Goal: Task Accomplishment & Management: Manage account settings

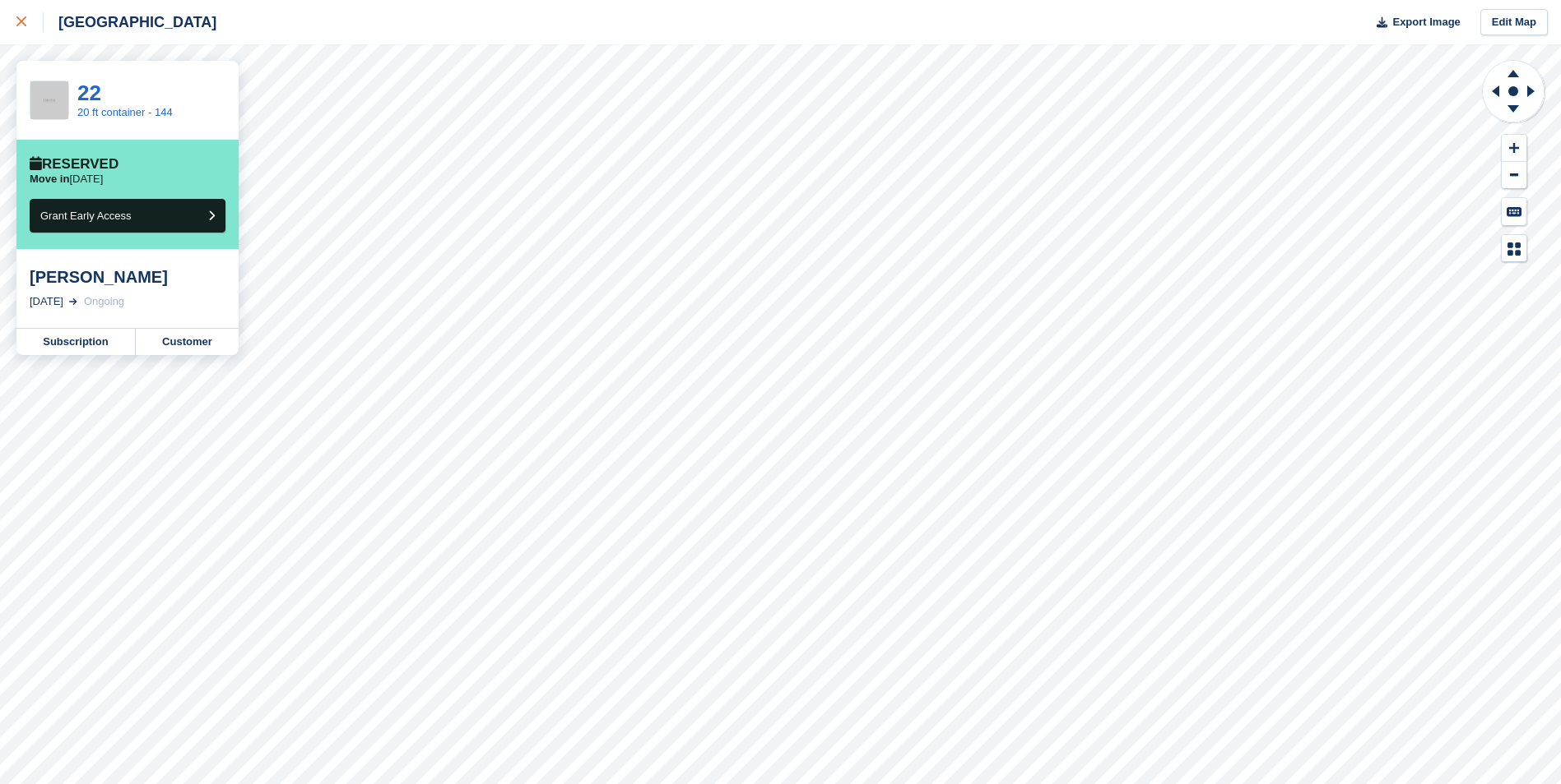
click at [22, 25] on icon at bounding box center [21, 21] width 10 height 10
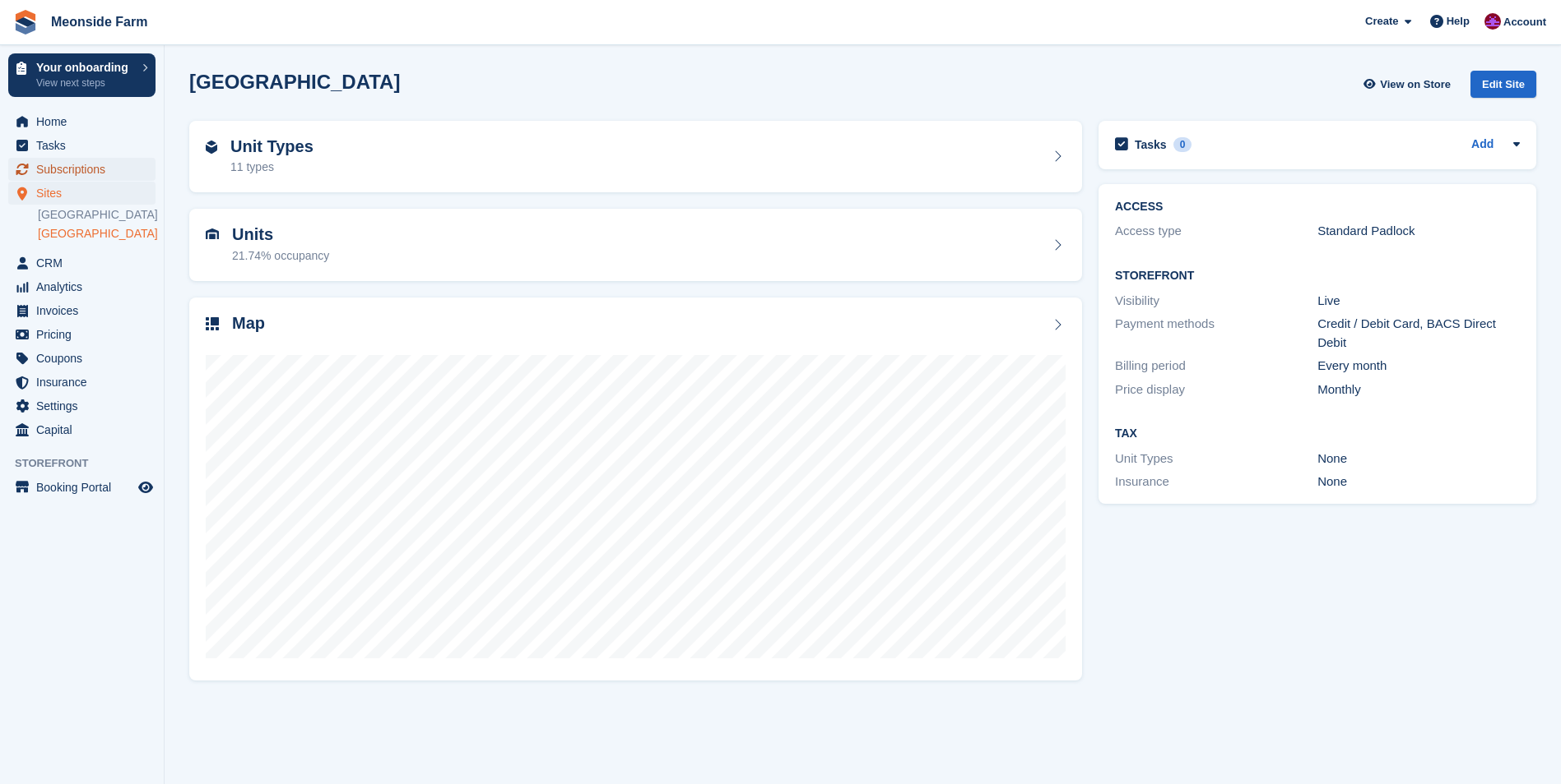
click at [54, 177] on span "Subscriptions" at bounding box center [85, 170] width 99 height 23
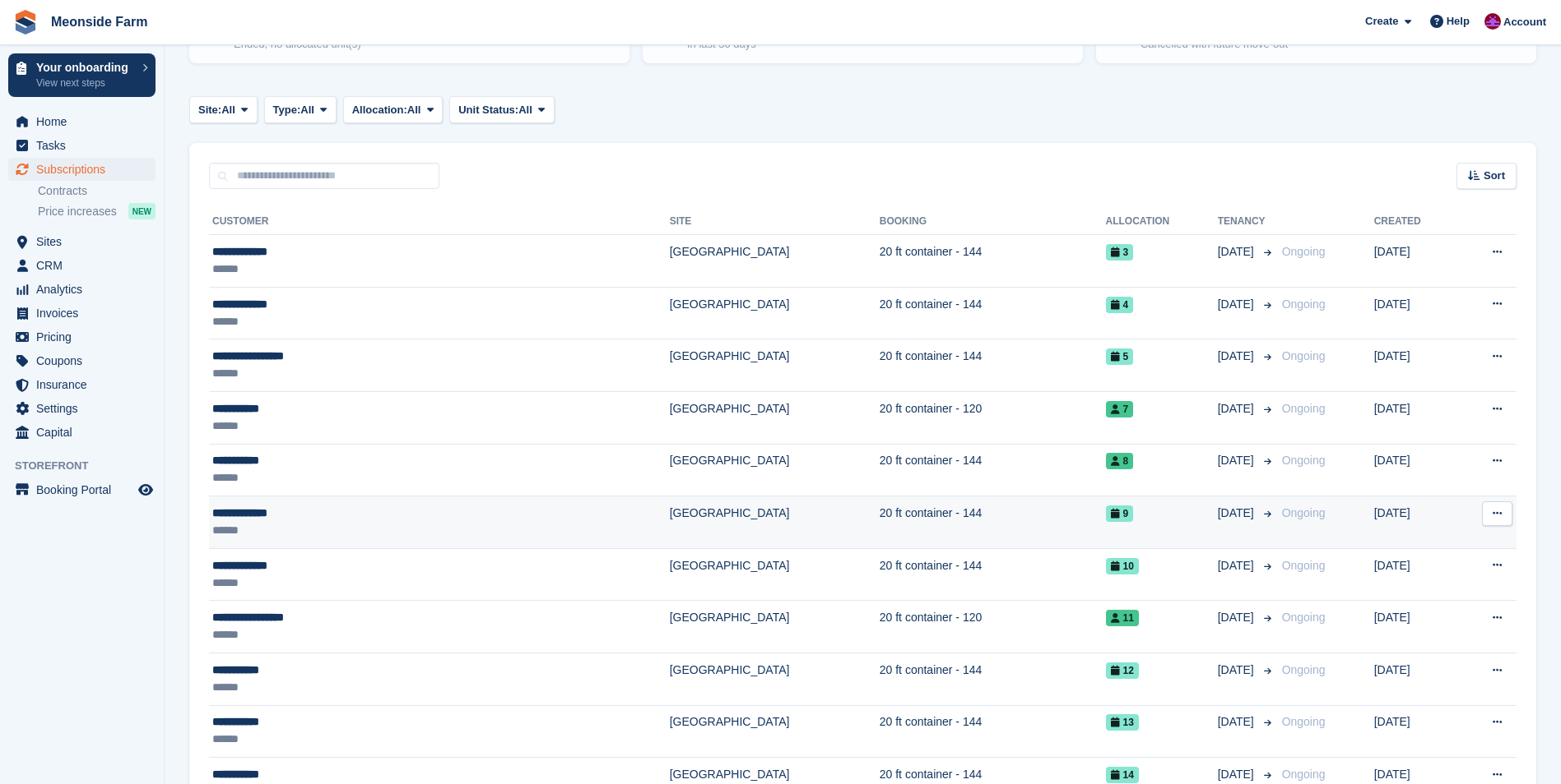
scroll to position [329, 0]
